Goal: Task Accomplishment & Management: Use online tool/utility

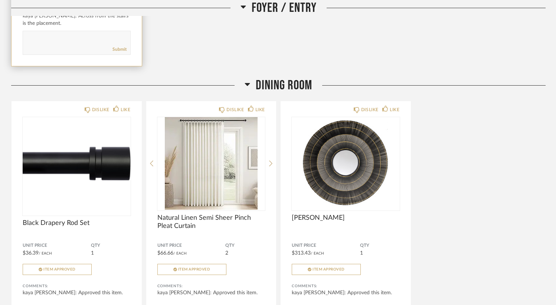
scroll to position [368, 0]
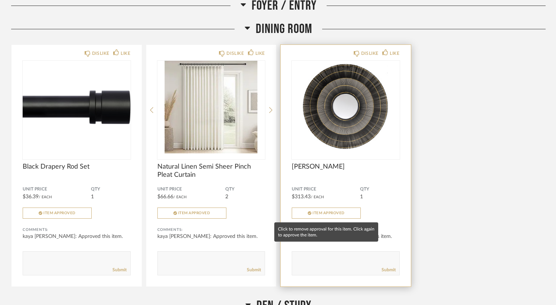
click at [311, 216] on button "Item Approved" at bounding box center [326, 213] width 69 height 11
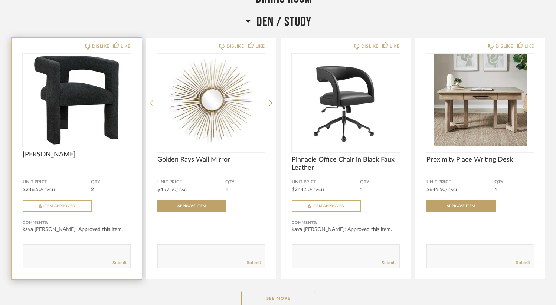
scroll to position [657, 0]
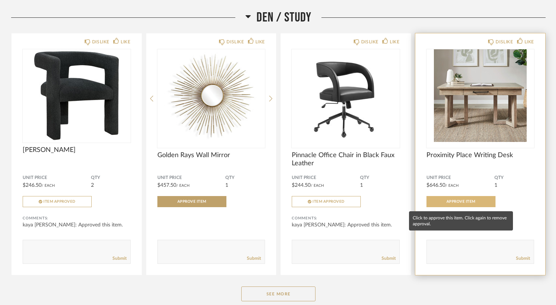
click at [456, 204] on span "Approve Item" at bounding box center [460, 202] width 29 height 4
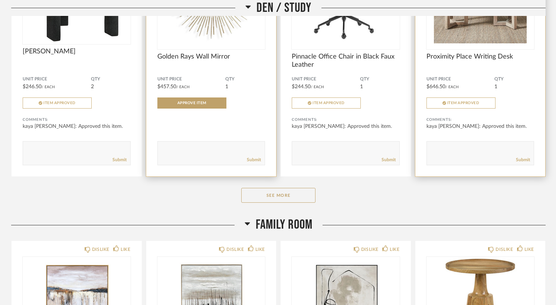
scroll to position [758, 0]
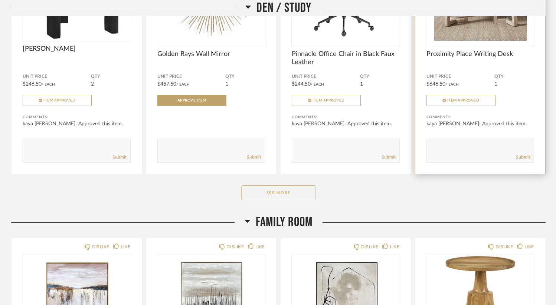
click at [270, 194] on button "See More" at bounding box center [278, 192] width 74 height 15
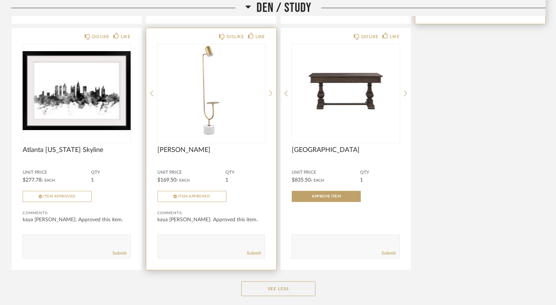
scroll to position [909, 0]
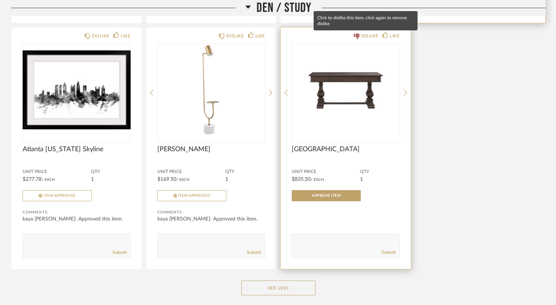
click at [361, 35] on div "DISLIKE" at bounding box center [369, 35] width 17 height 7
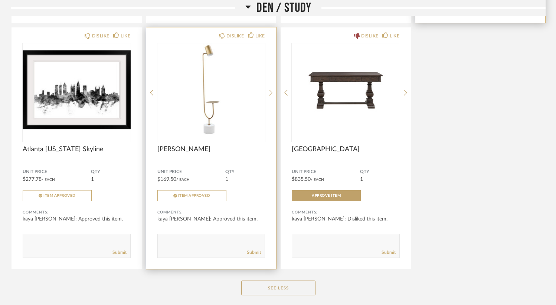
click at [214, 129] on img "0" at bounding box center [211, 89] width 108 height 93
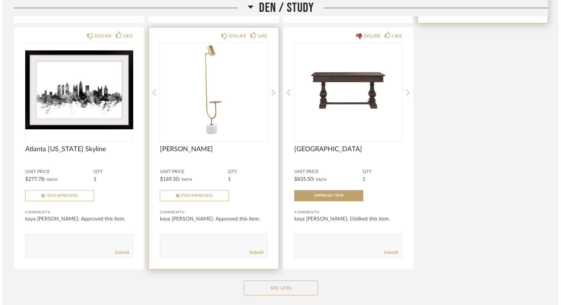
scroll to position [0, 0]
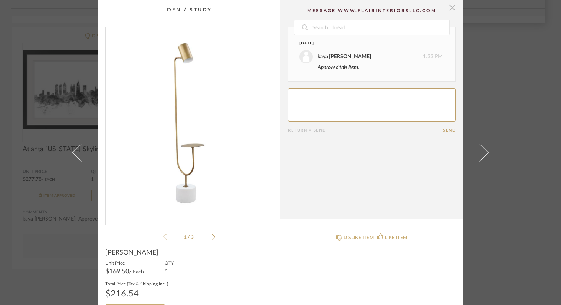
click at [448, 10] on span "button" at bounding box center [452, 7] width 15 height 15
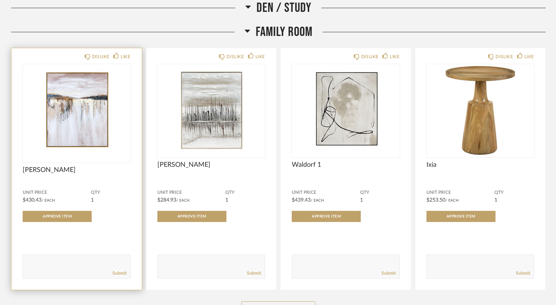
scroll to position [1196, 0]
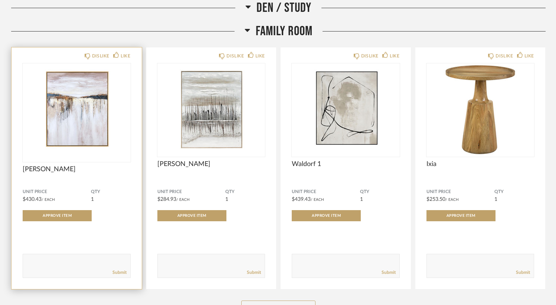
click at [79, 108] on img "0" at bounding box center [77, 109] width 108 height 93
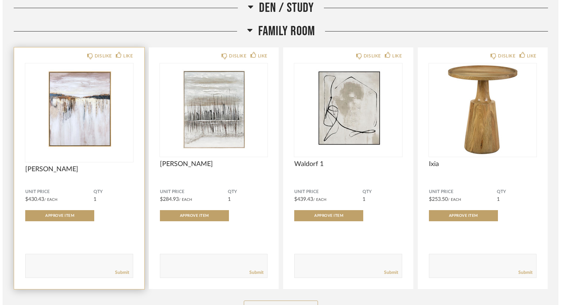
scroll to position [0, 0]
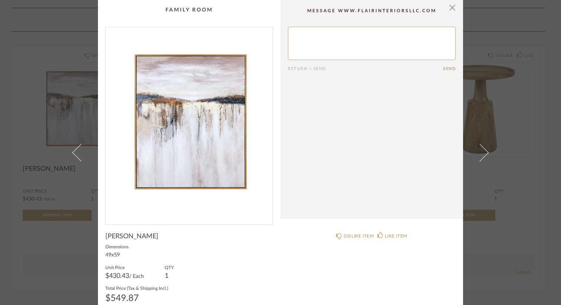
click at [197, 129] on img "0" at bounding box center [189, 123] width 167 height 192
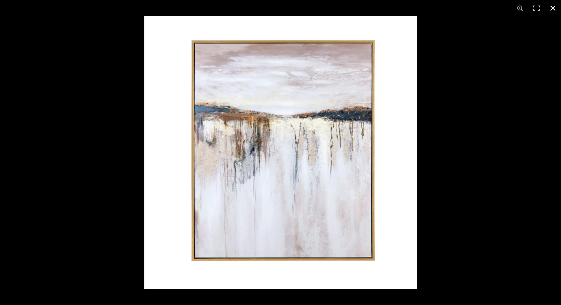
click at [555, 8] on button at bounding box center [553, 8] width 16 height 16
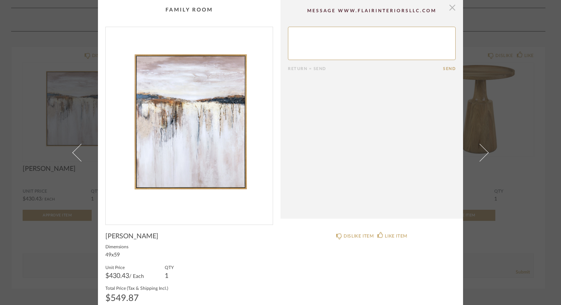
click at [451, 10] on span "button" at bounding box center [452, 7] width 15 height 15
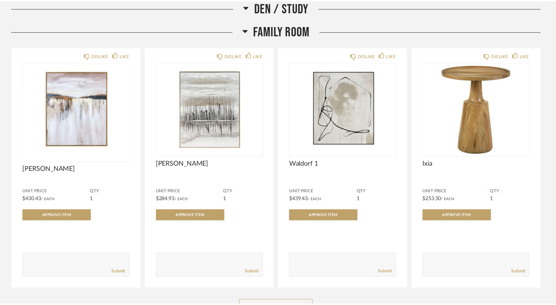
scroll to position [1196, 0]
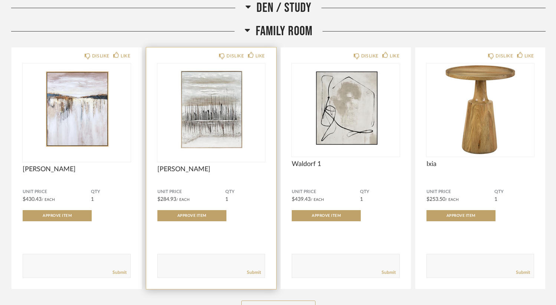
click at [0, 0] on img at bounding box center [0, 0] width 0 height 0
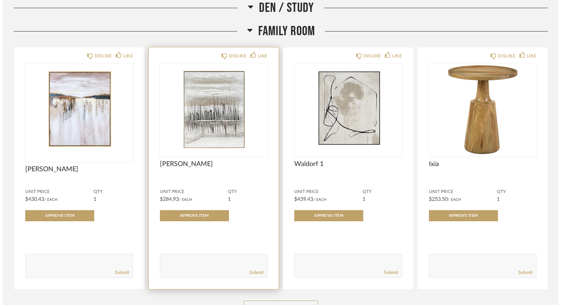
scroll to position [0, 0]
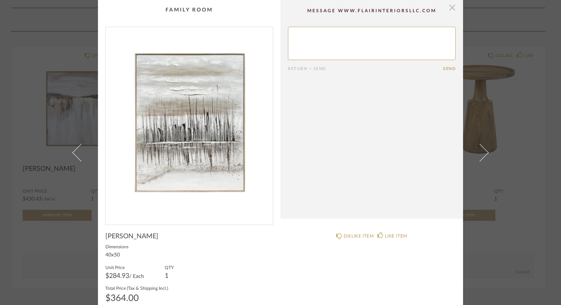
click at [450, 7] on span "button" at bounding box center [452, 7] width 15 height 15
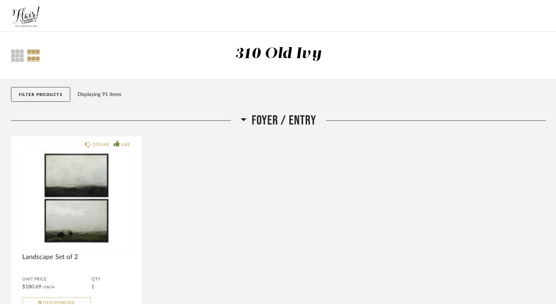
scroll to position [1196, 0]
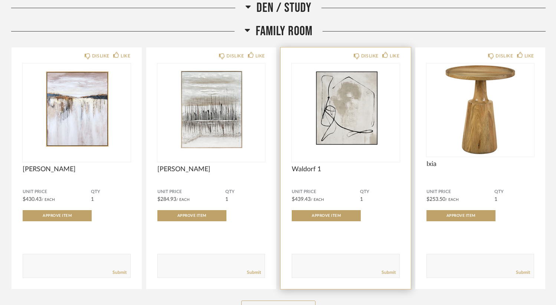
click at [364, 116] on img "0" at bounding box center [346, 109] width 108 height 93
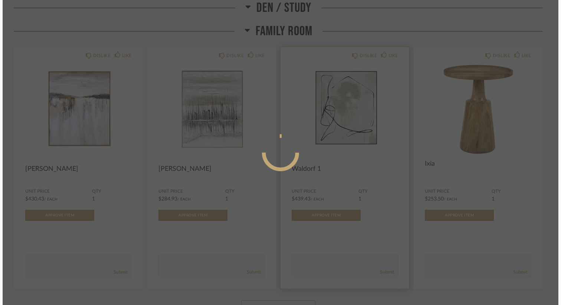
scroll to position [0, 0]
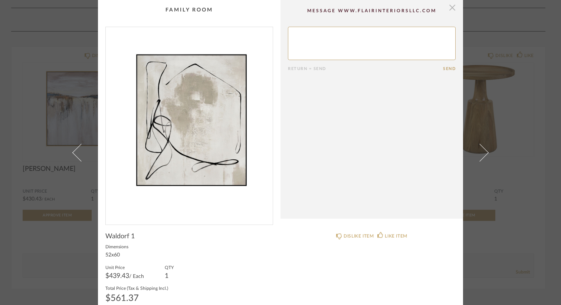
click at [452, 11] on span "button" at bounding box center [452, 7] width 15 height 15
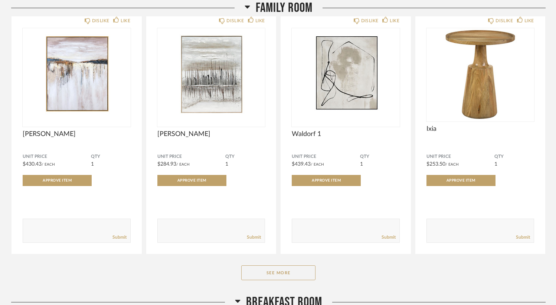
scroll to position [1241, 0]
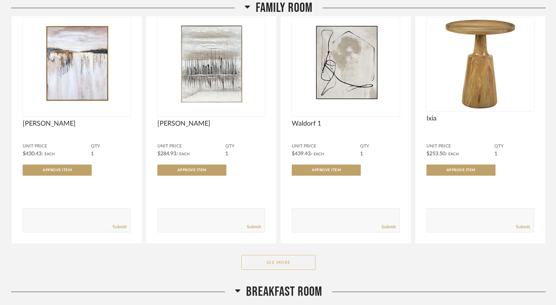
click at [293, 266] on button "See More" at bounding box center [278, 262] width 74 height 15
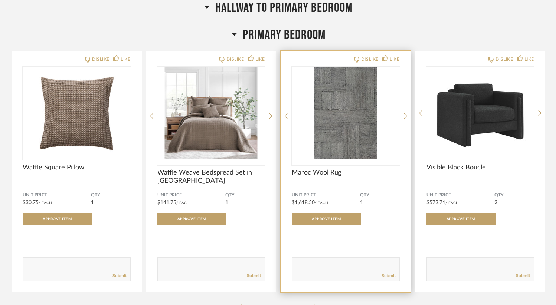
scroll to position [2564, 0]
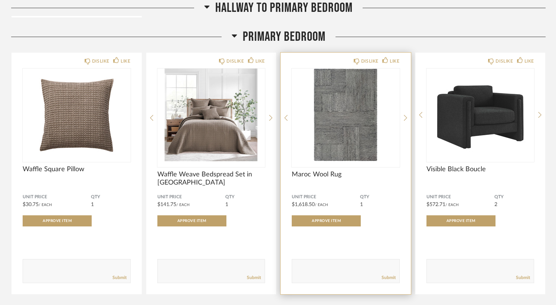
click at [353, 144] on img "0" at bounding box center [346, 115] width 108 height 93
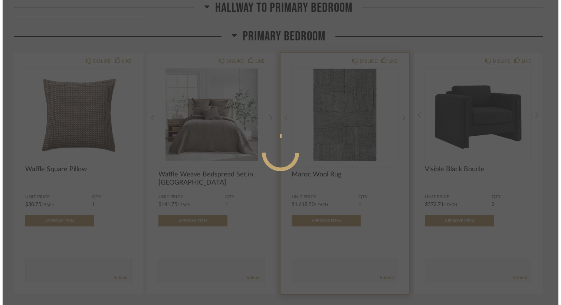
scroll to position [0, 0]
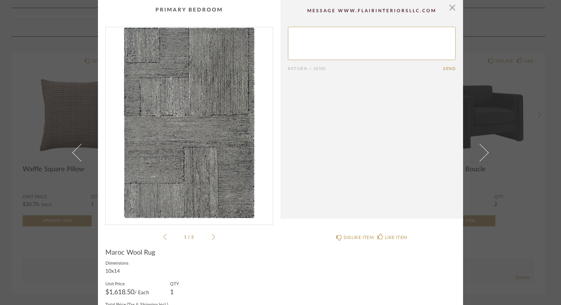
click at [212, 236] on icon at bounding box center [213, 237] width 3 height 6
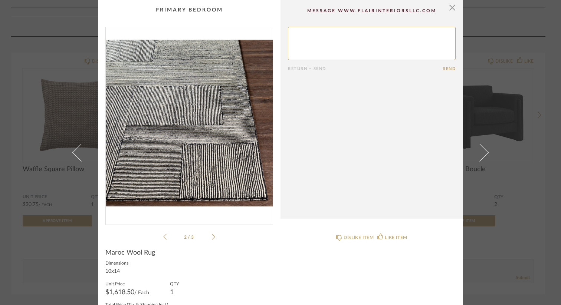
click at [212, 236] on icon at bounding box center [213, 237] width 3 height 6
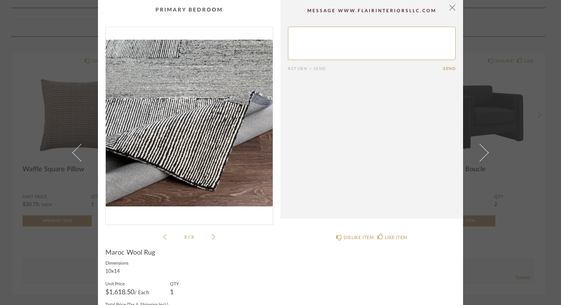
click at [212, 236] on icon at bounding box center [213, 237] width 3 height 6
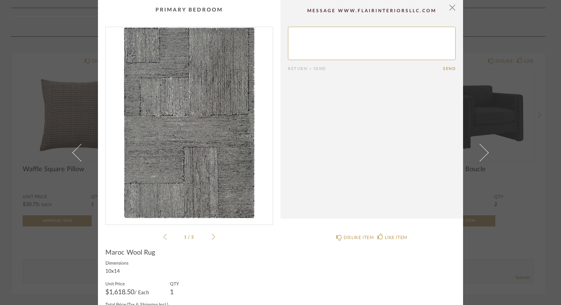
click at [167, 237] on li "1 / 3" at bounding box center [189, 237] width 45 height 9
click at [450, 10] on span "button" at bounding box center [452, 7] width 15 height 15
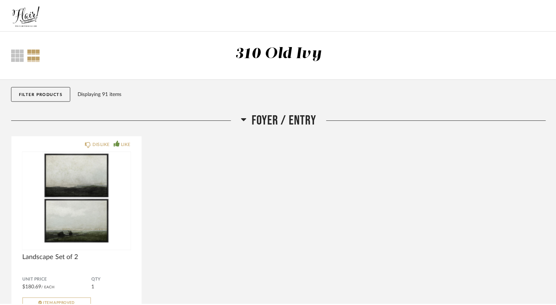
scroll to position [2564, 0]
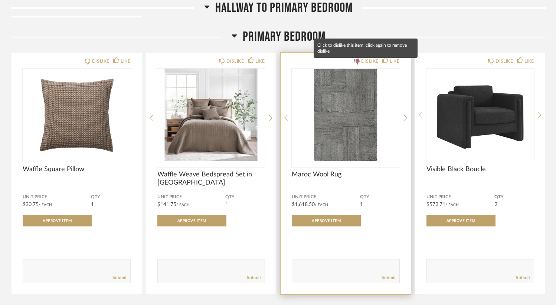
click at [364, 64] on div "DISLIKE" at bounding box center [369, 60] width 17 height 7
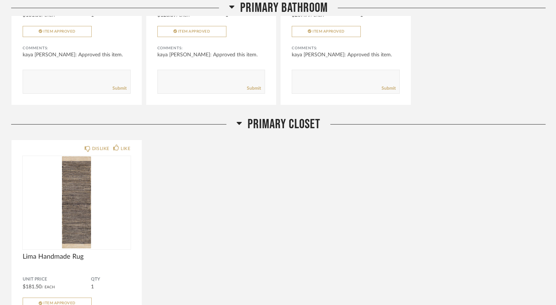
scroll to position [3195, 0]
